Goal: Find specific page/section: Find specific page/section

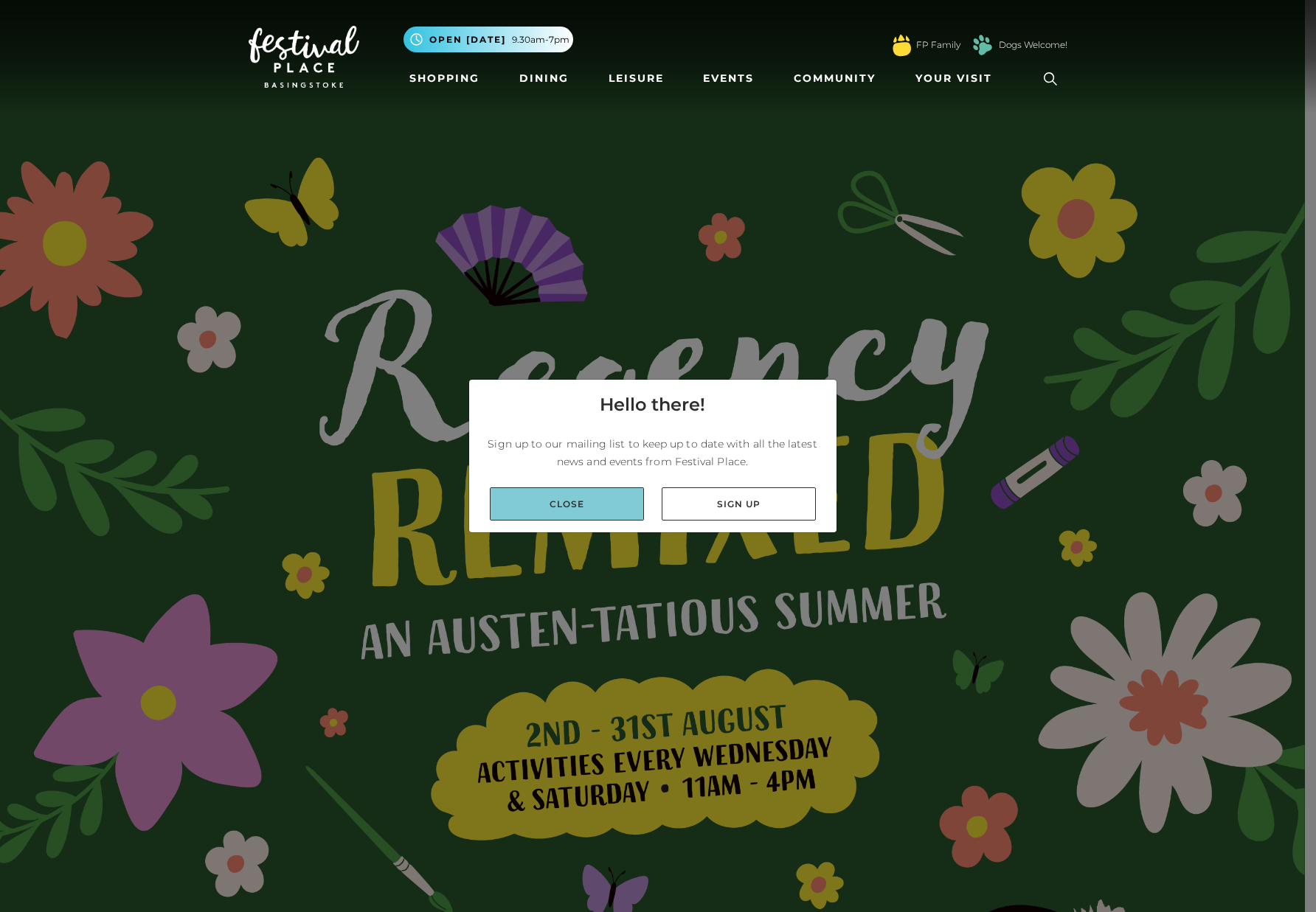
click at [606, 507] on link "Close" at bounding box center [566, 504] width 154 height 33
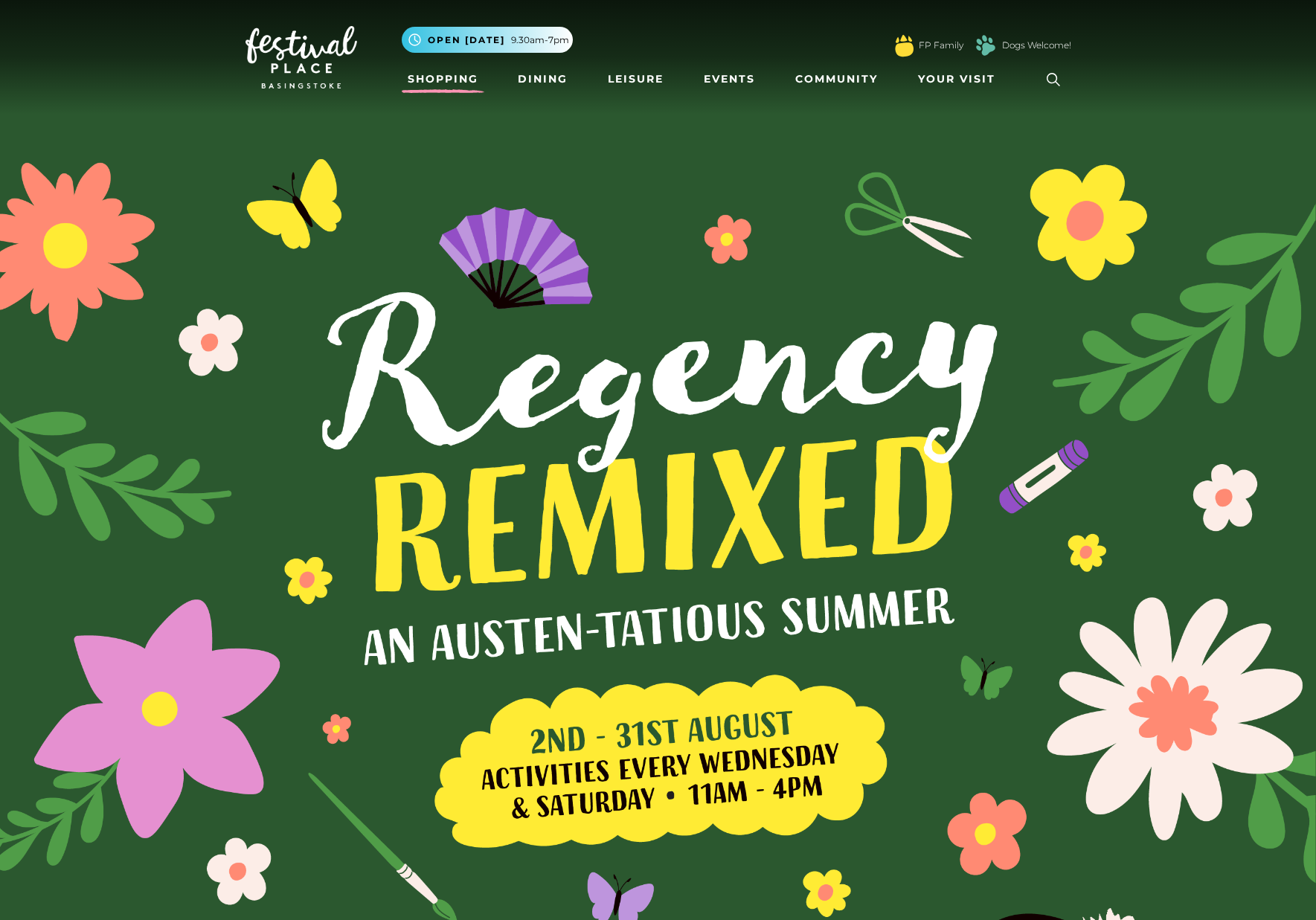
click at [452, 84] on link "Shopping" at bounding box center [443, 80] width 83 height 28
drag, startPoint x: 1071, startPoint y: 407, endPoint x: 1061, endPoint y: 253, distance: 154.3
drag, startPoint x: 1061, startPoint y: 253, endPoint x: 1122, endPoint y: 65, distance: 197.6
drag, startPoint x: 1122, startPoint y: 65, endPoint x: 1159, endPoint y: 8, distance: 68.0
drag, startPoint x: 1159, startPoint y: 8, endPoint x: 1157, endPoint y: 811, distance: 803.0
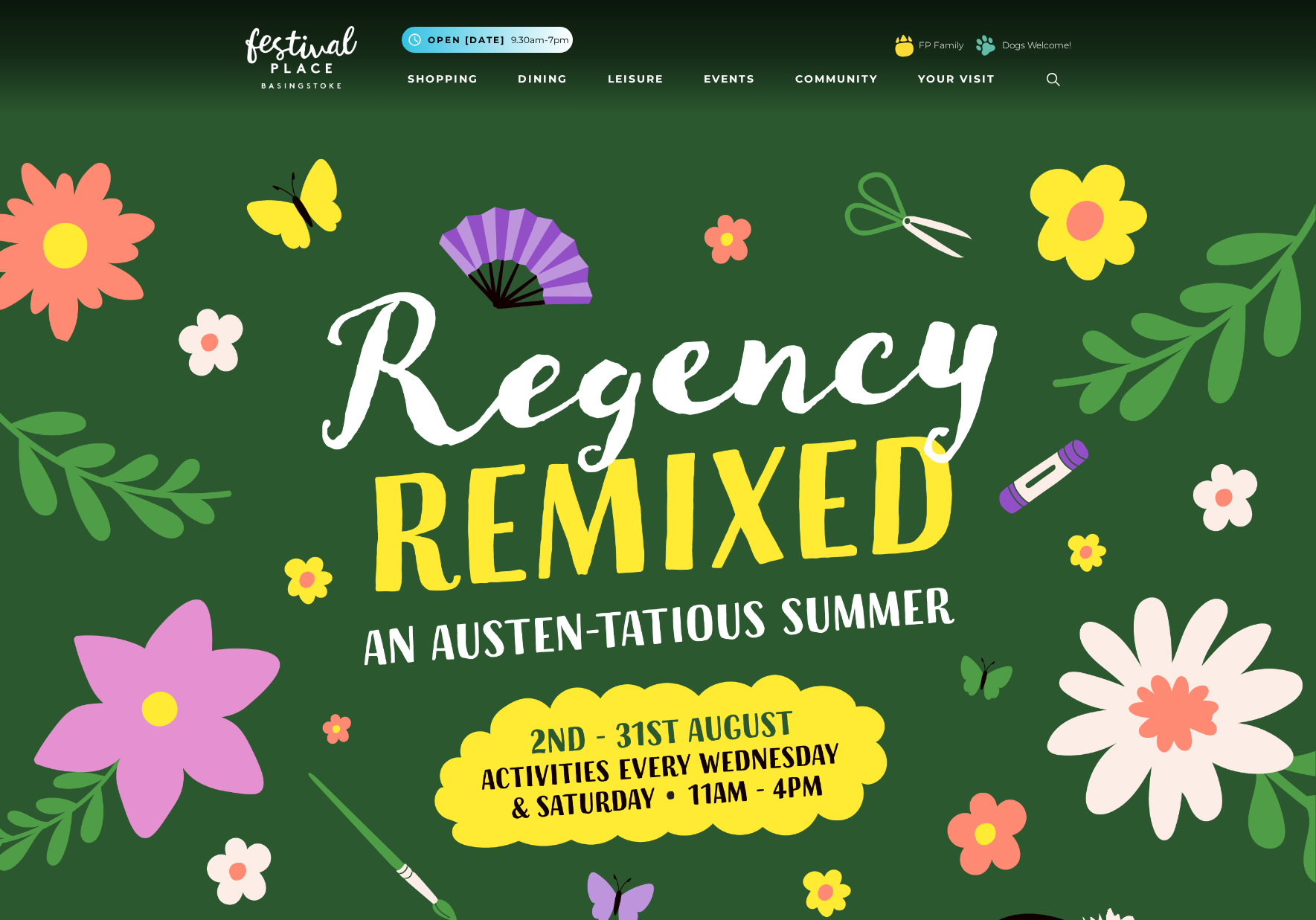
drag, startPoint x: 1157, startPoint y: 811, endPoint x: 1004, endPoint y: 103, distance: 724.3
click at [1004, 103] on nav "Toggle navigation .st5{fill:none;stroke:#FFFFFF;stroke-width:2.29;stroke-miterl…" at bounding box center [658, 57] width 1316 height 114
drag, startPoint x: 670, startPoint y: 14, endPoint x: 565, endPoint y: 7, distance: 105.2
drag, startPoint x: 565, startPoint y: 7, endPoint x: 202, endPoint y: 30, distance: 363.7
drag, startPoint x: 202, startPoint y: 30, endPoint x: 155, endPoint y: 70, distance: 61.7
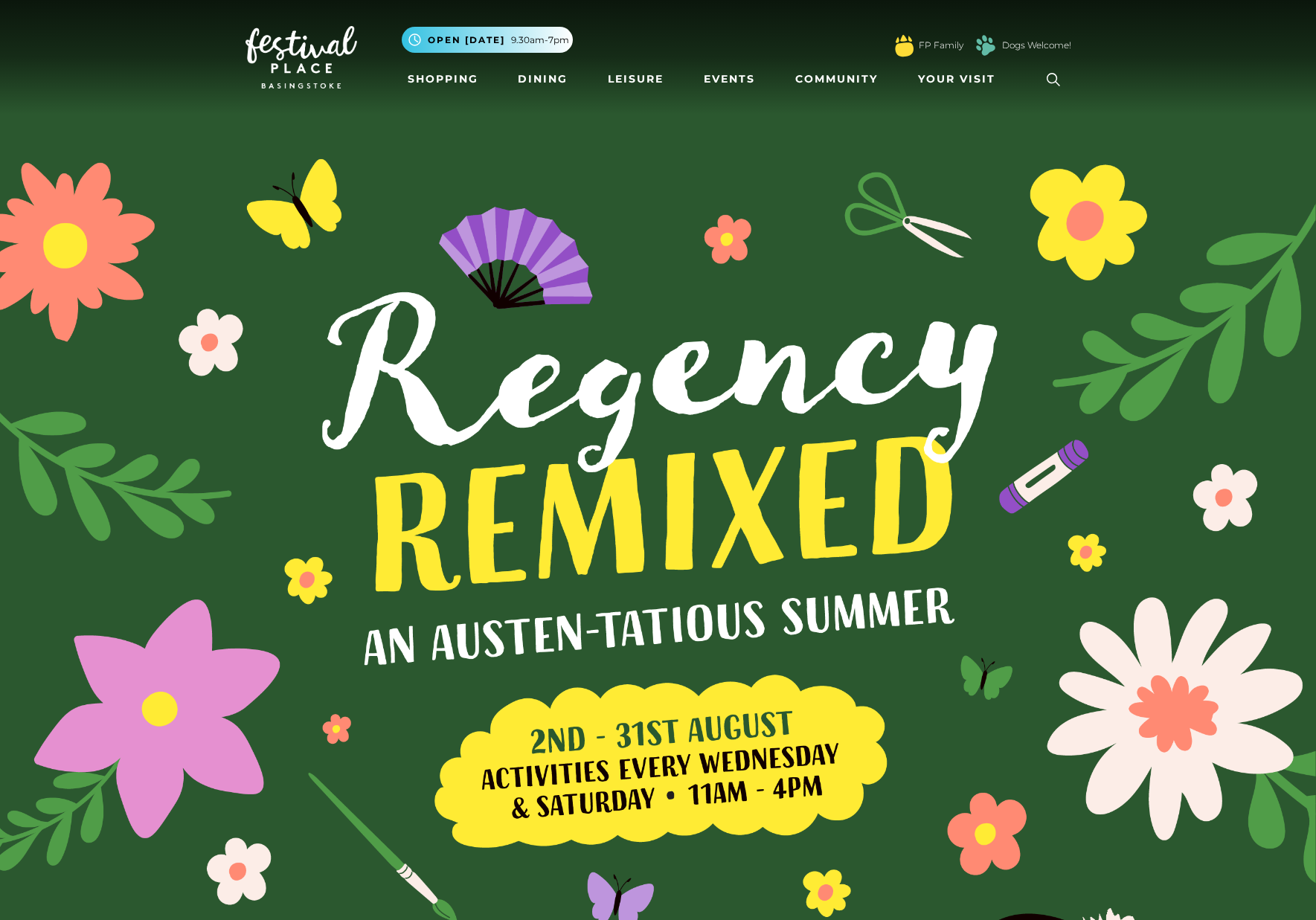
click at [155, 70] on nav "Toggle navigation .st5{fill:none;stroke:#FFFFFF;stroke-width:2.29;stroke-miterl…" at bounding box center [658, 57] width 1316 height 114
drag, startPoint x: 155, startPoint y: 70, endPoint x: 91, endPoint y: 40, distance: 70.7
click at [121, 67] on nav "Toggle navigation .st5{fill:none;stroke:#FFFFFF;stroke-width:2.29;stroke-miterl…" at bounding box center [658, 57] width 1316 height 114
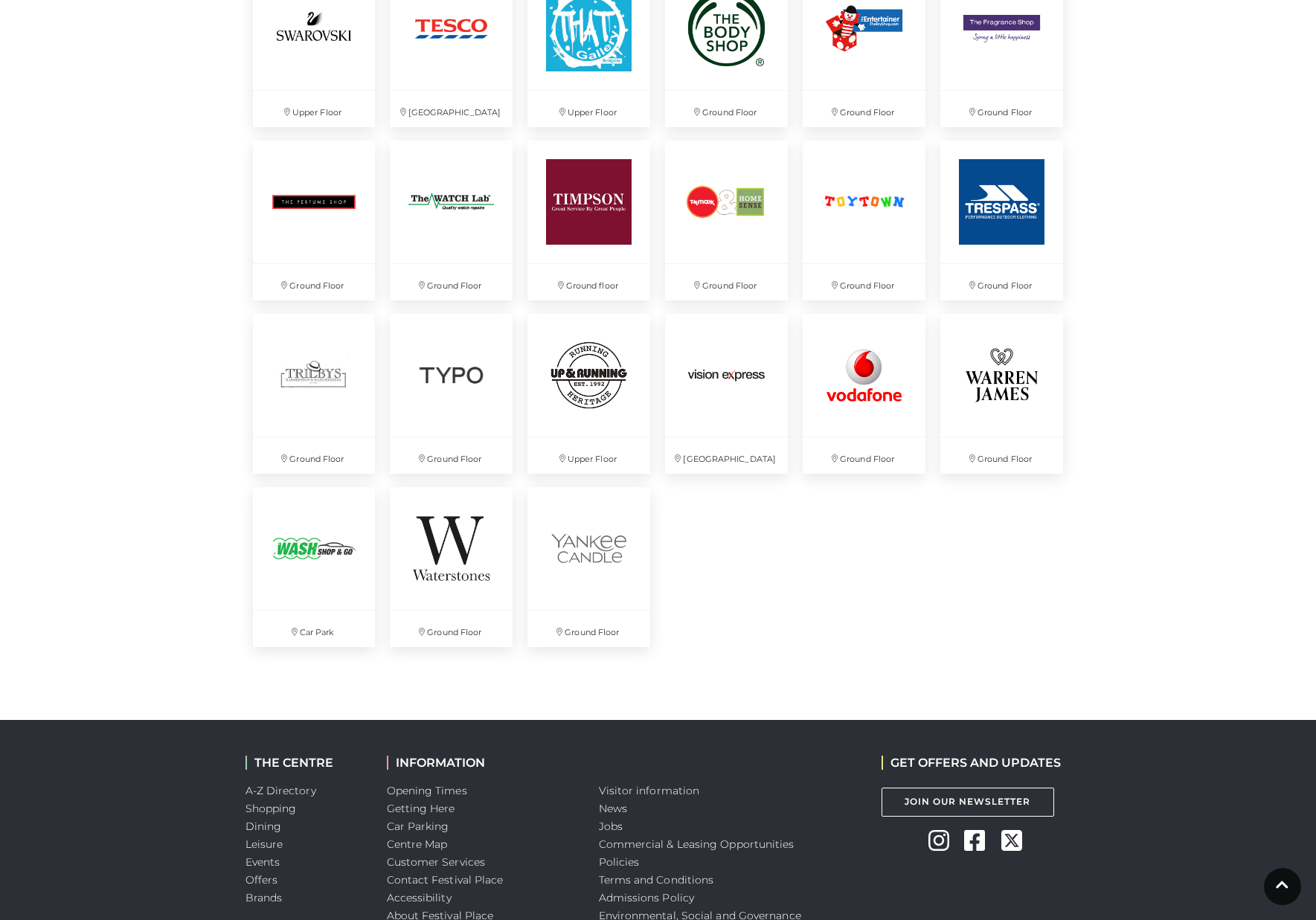
scroll to position [3885, 0]
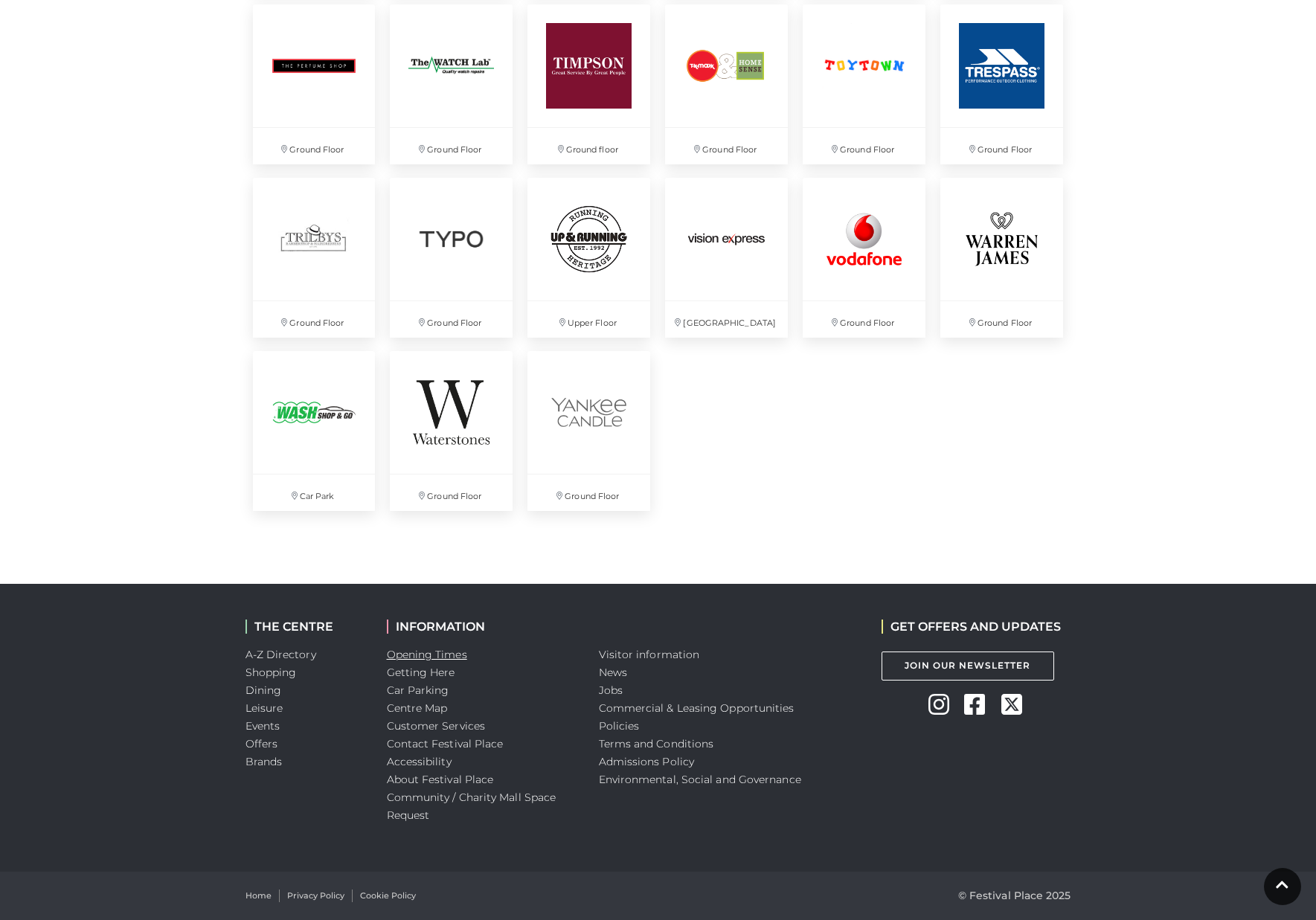
click at [444, 659] on link "Opening Times" at bounding box center [427, 654] width 80 height 13
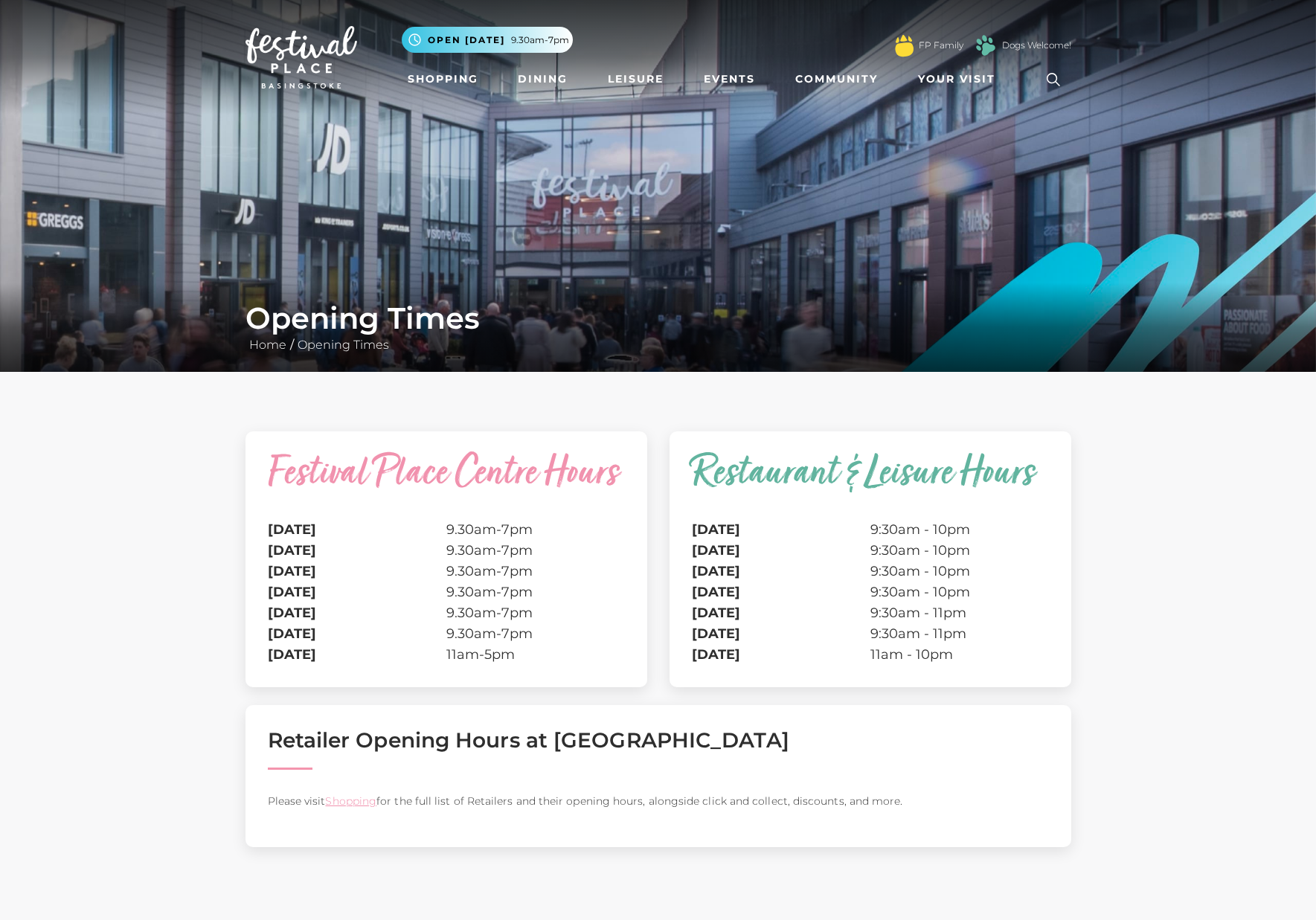
drag, startPoint x: 1055, startPoint y: 26, endPoint x: 1117, endPoint y: 462, distance: 440.4
